Goal: Find specific page/section

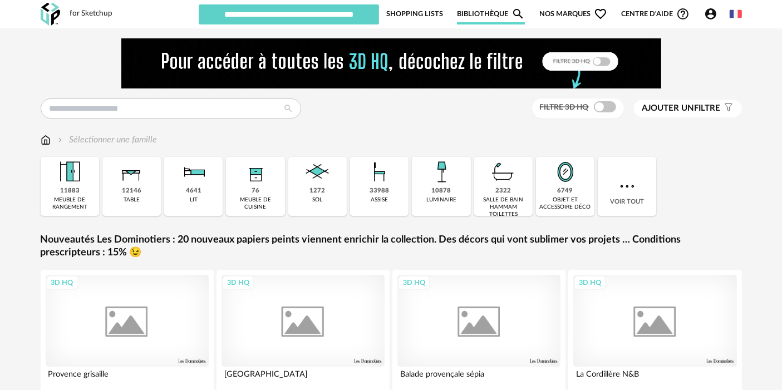
click at [186, 76] on img at bounding box center [391, 63] width 540 height 50
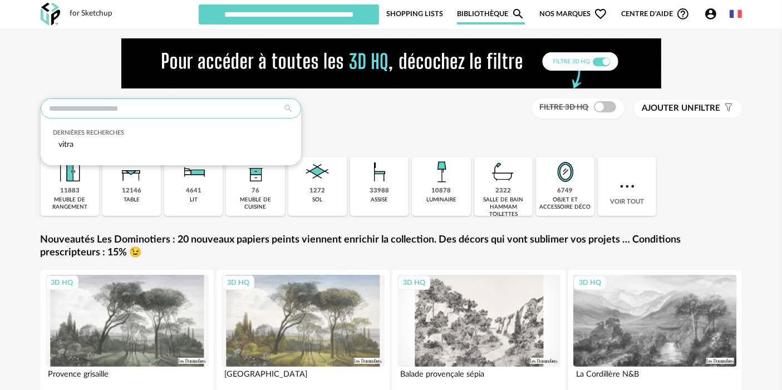
click at [175, 107] on input "text" at bounding box center [171, 108] width 260 height 20
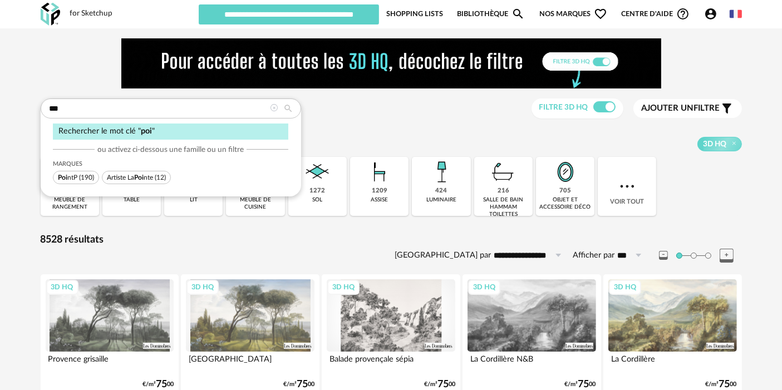
type input "***"
click at [62, 176] on span "Poi" at bounding box center [62, 177] width 9 height 7
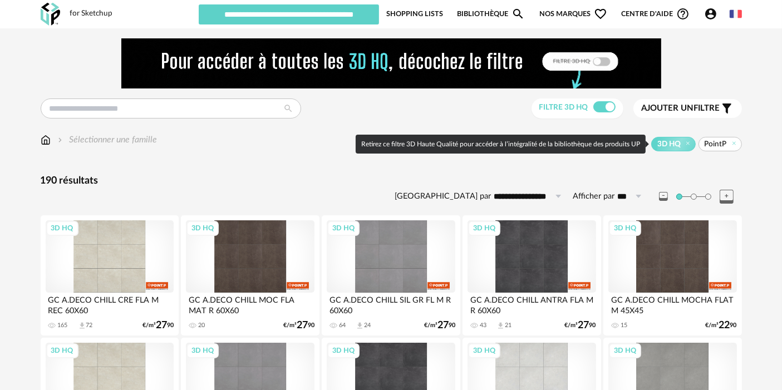
click at [683, 144] on span "3D HQ" at bounding box center [673, 144] width 45 height 14
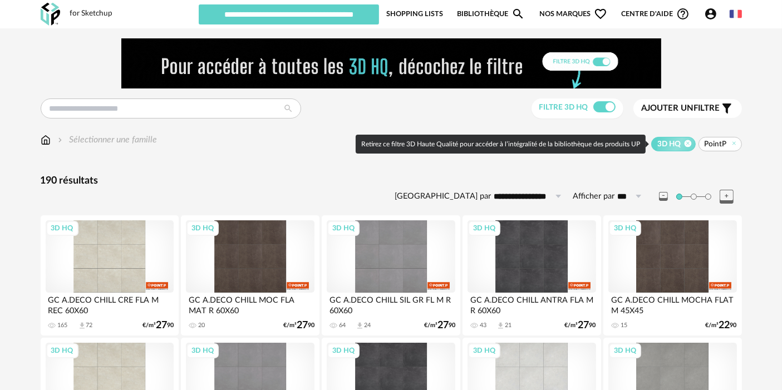
click at [689, 142] on icon at bounding box center [687, 143] width 7 height 7
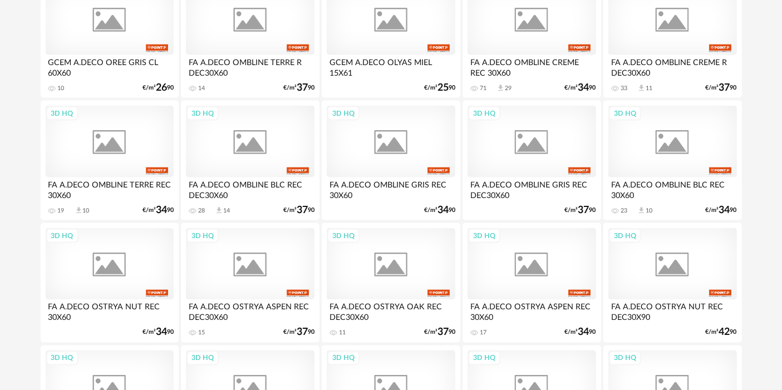
scroll to position [2347, 0]
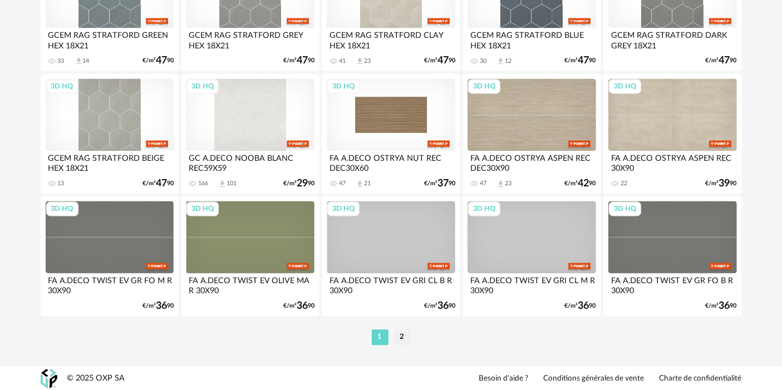
click at [366, 132] on div "3D HQ" at bounding box center [391, 114] width 128 height 72
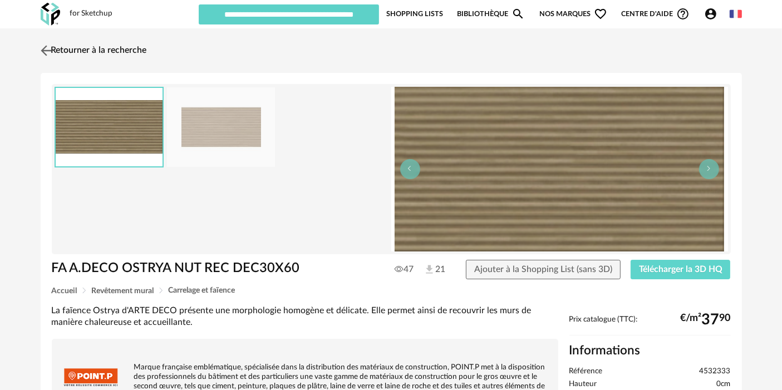
click at [122, 44] on link "Retourner à la recherche" at bounding box center [92, 50] width 109 height 24
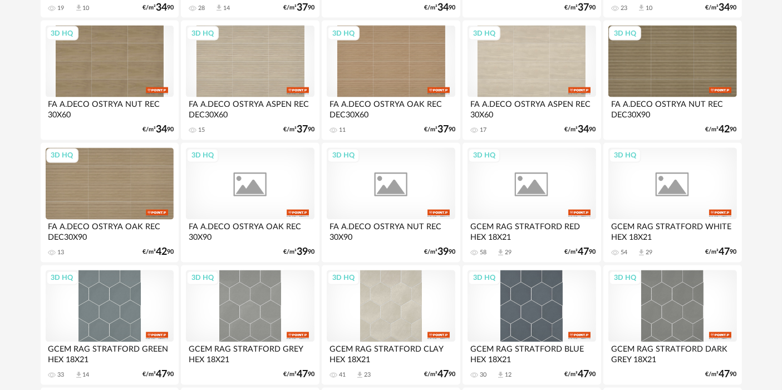
scroll to position [2036, 0]
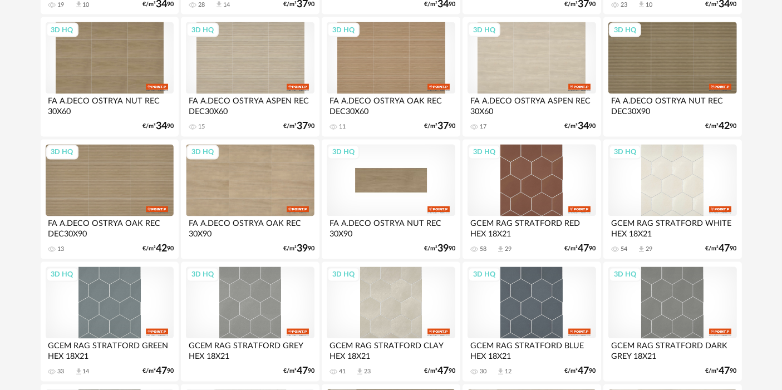
click at [377, 160] on div "3D HQ" at bounding box center [391, 181] width 128 height 72
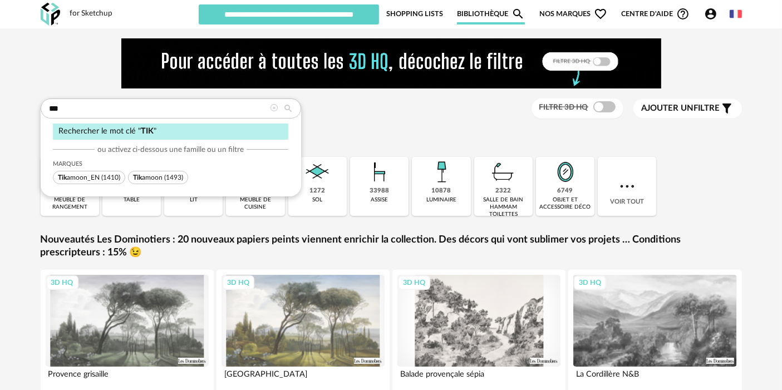
type input "***"
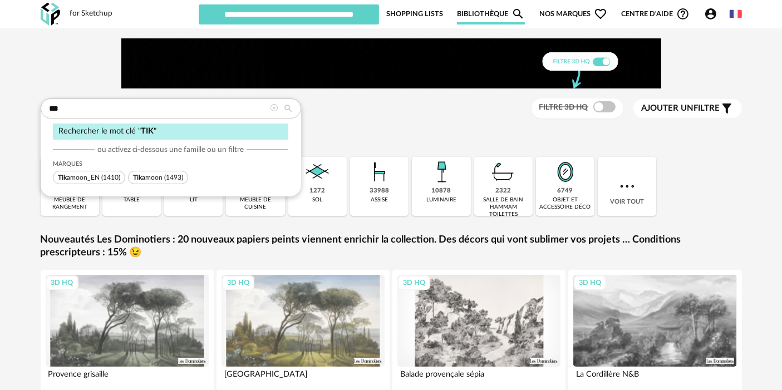
click at [157, 173] on span "Tik amoon (1493)" at bounding box center [158, 177] width 60 height 13
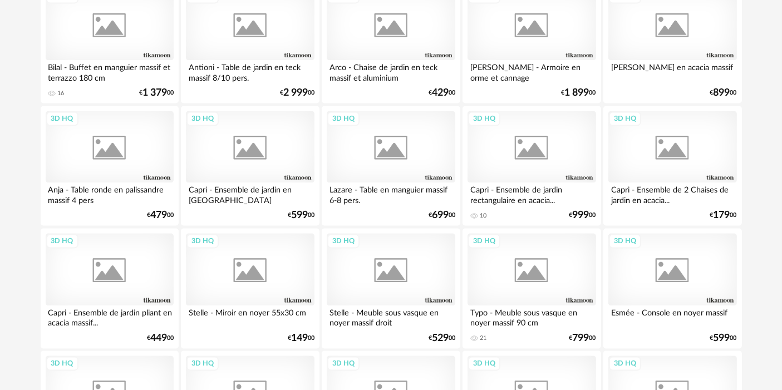
scroll to position [2347, 0]
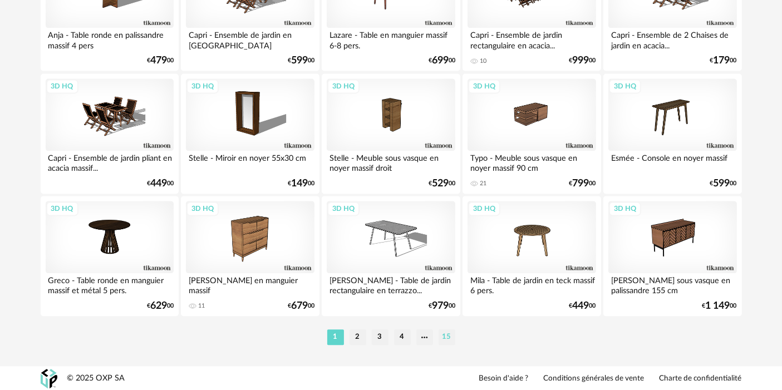
click at [447, 342] on li "15" at bounding box center [447, 337] width 17 height 16
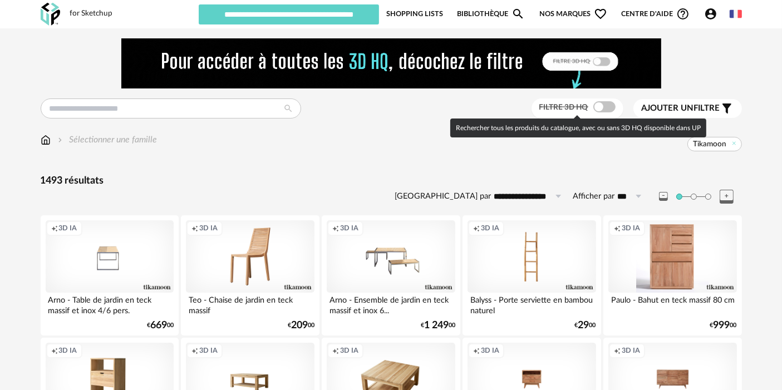
click at [605, 112] on span at bounding box center [604, 106] width 22 height 11
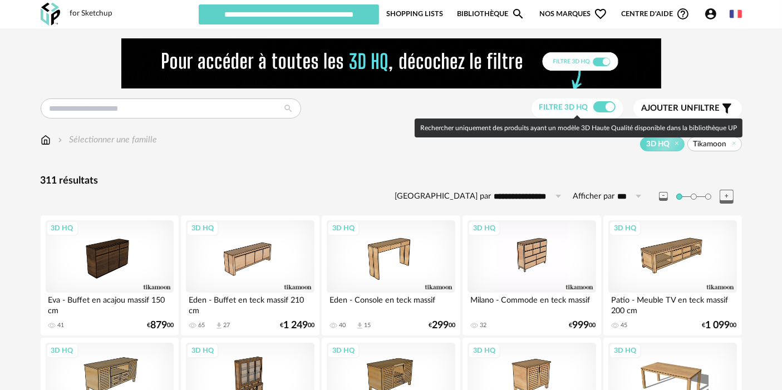
click at [720, 51] on div at bounding box center [391, 63] width 701 height 50
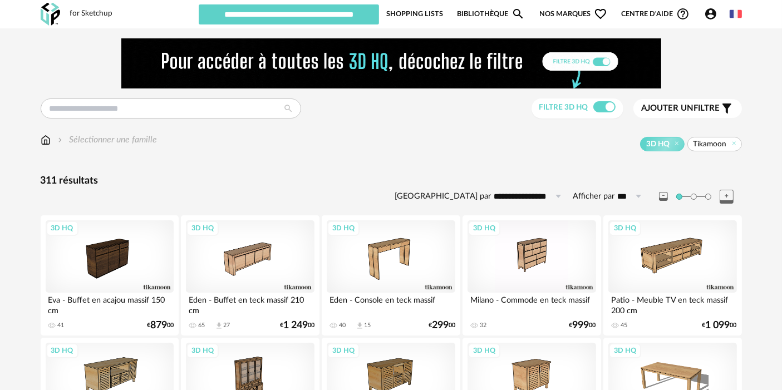
click at [393, 112] on div "Dernières recherches vitra Filtre 3D HQ Ajouter un filtre s Filter icon Filtrer…" at bounding box center [391, 108] width 701 height 21
